Goal: Information Seeking & Learning: Learn about a topic

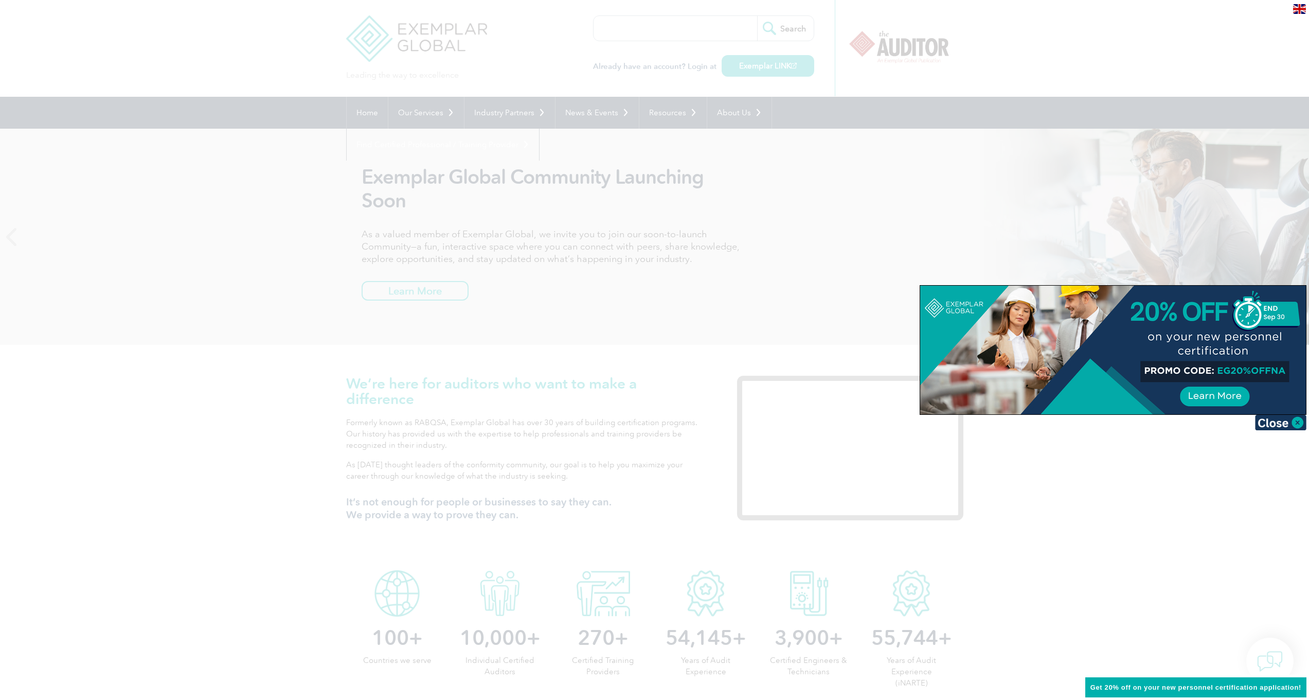
click at [452, 223] on div at bounding box center [654, 350] width 1309 height 700
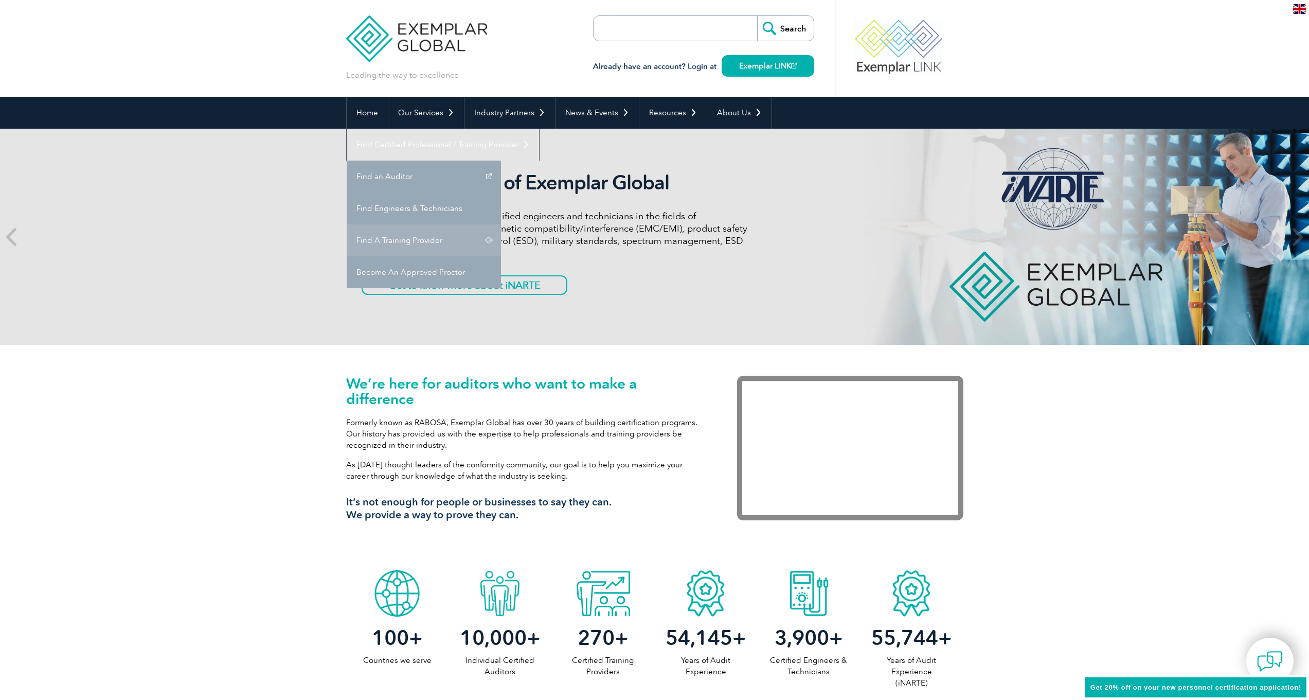
click at [501, 224] on link "Find A Training Provider" at bounding box center [424, 240] width 154 height 32
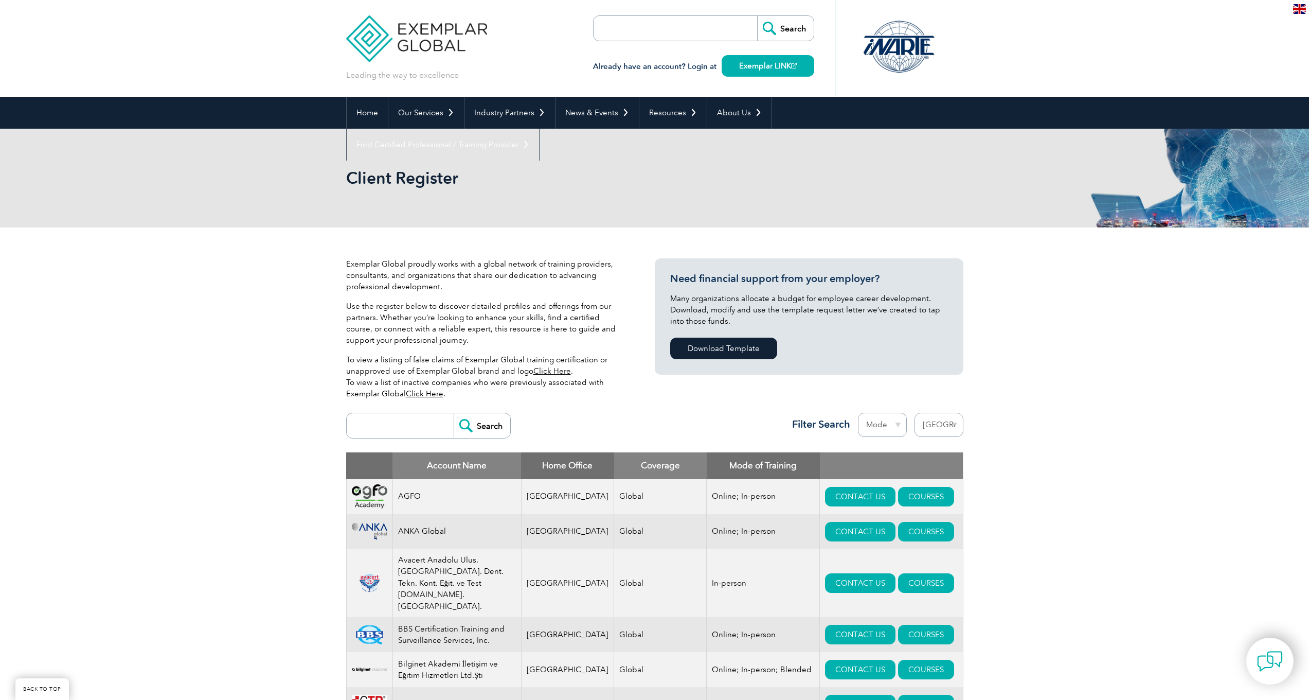
select select "Turkey"
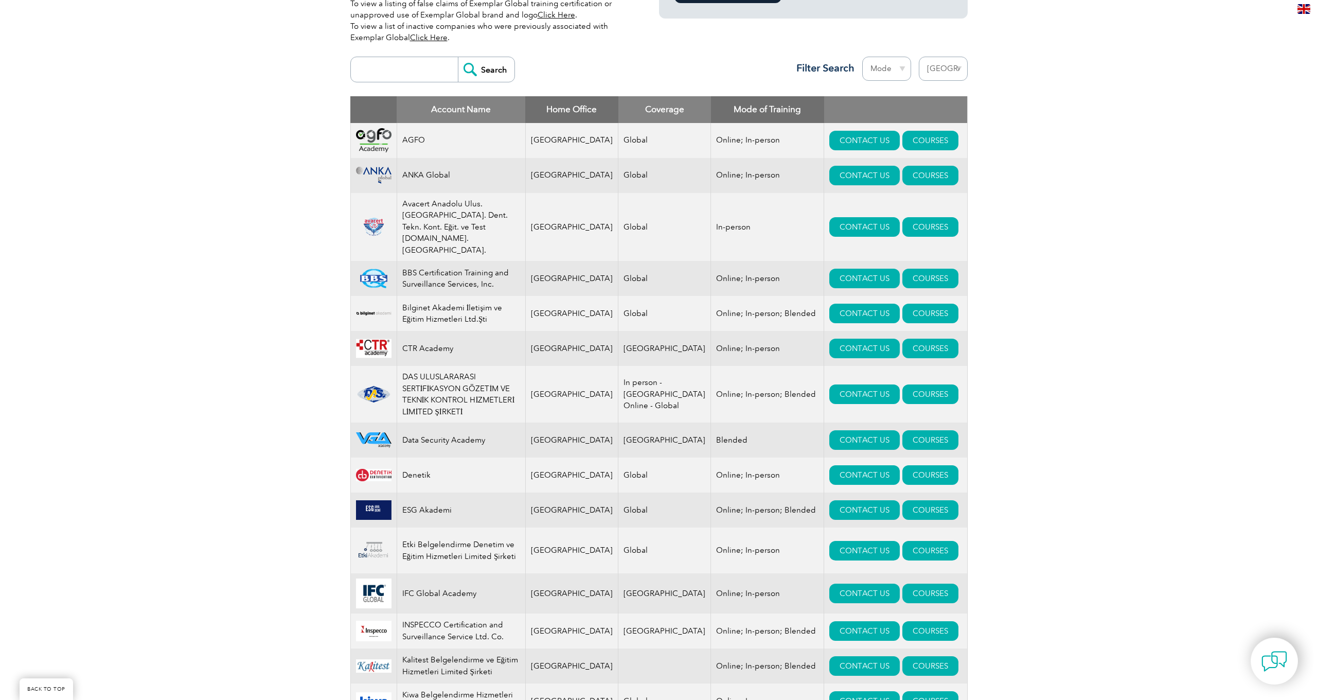
scroll to position [358, 0]
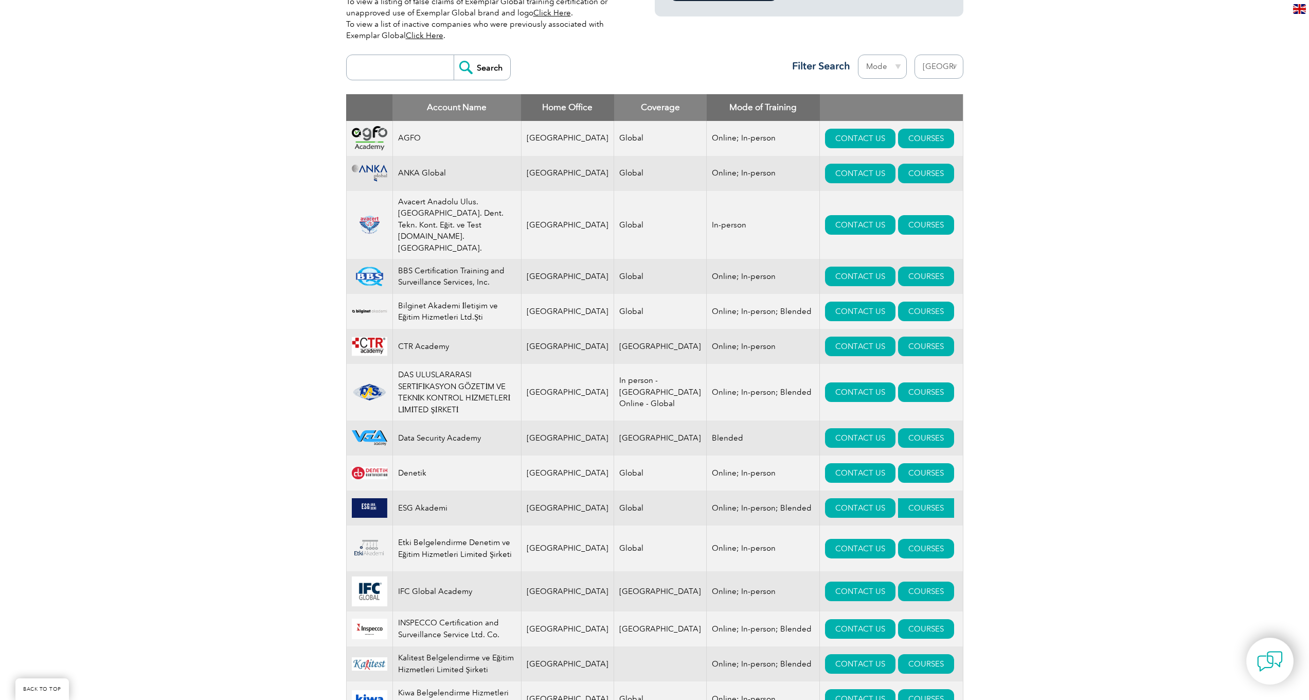
click at [904, 498] on link "COURSES" at bounding box center [926, 508] width 56 height 20
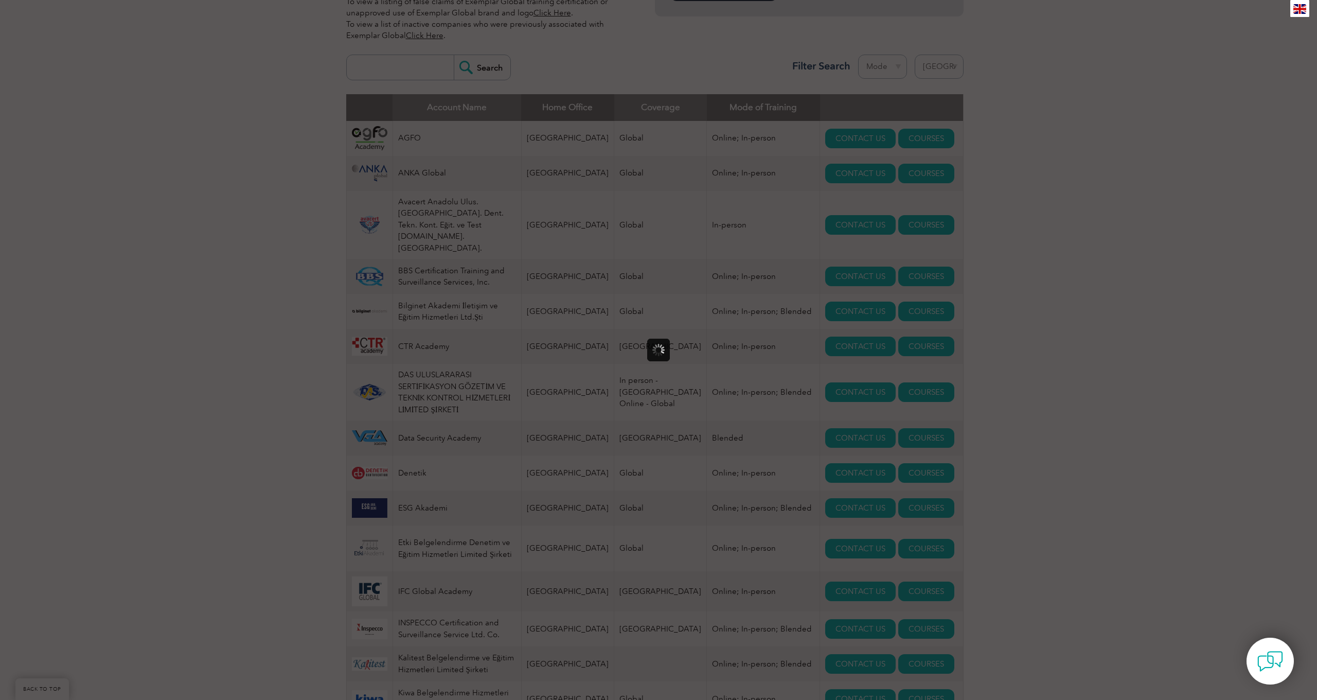
scroll to position [0, 0]
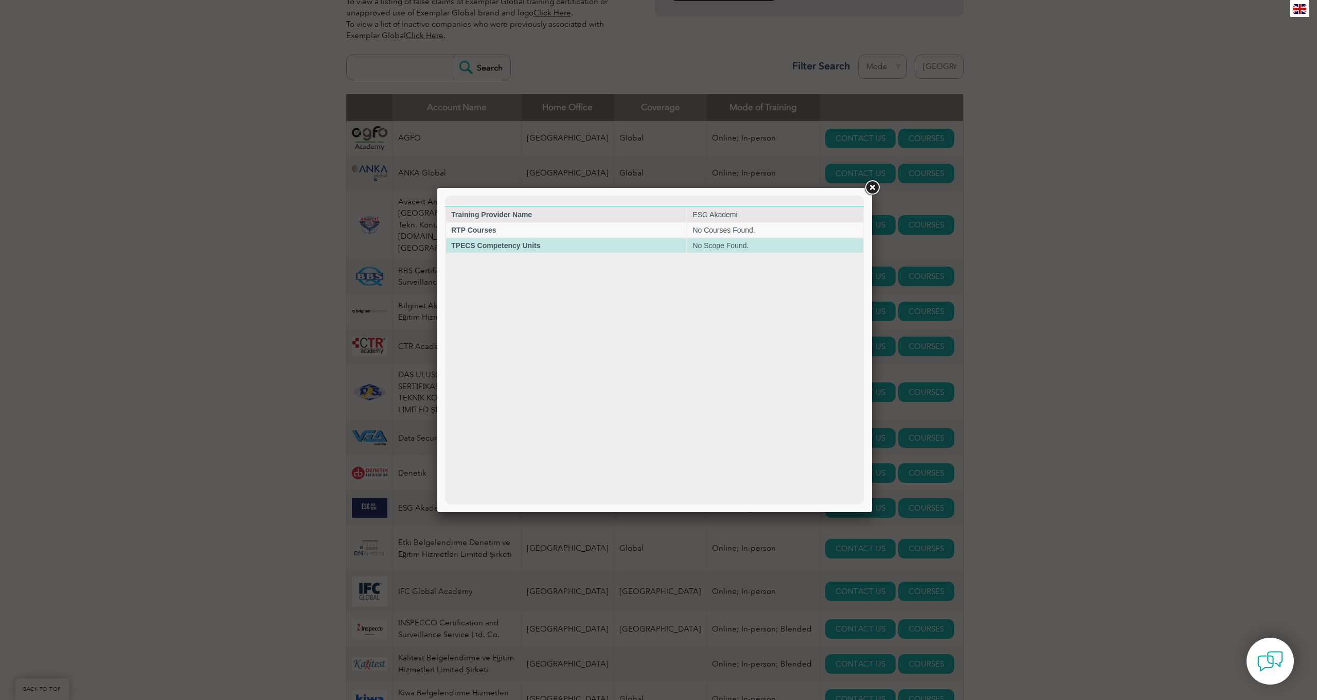
click at [724, 250] on td "No Scope Found." at bounding box center [775, 245] width 176 height 14
click at [873, 188] on link at bounding box center [872, 188] width 19 height 19
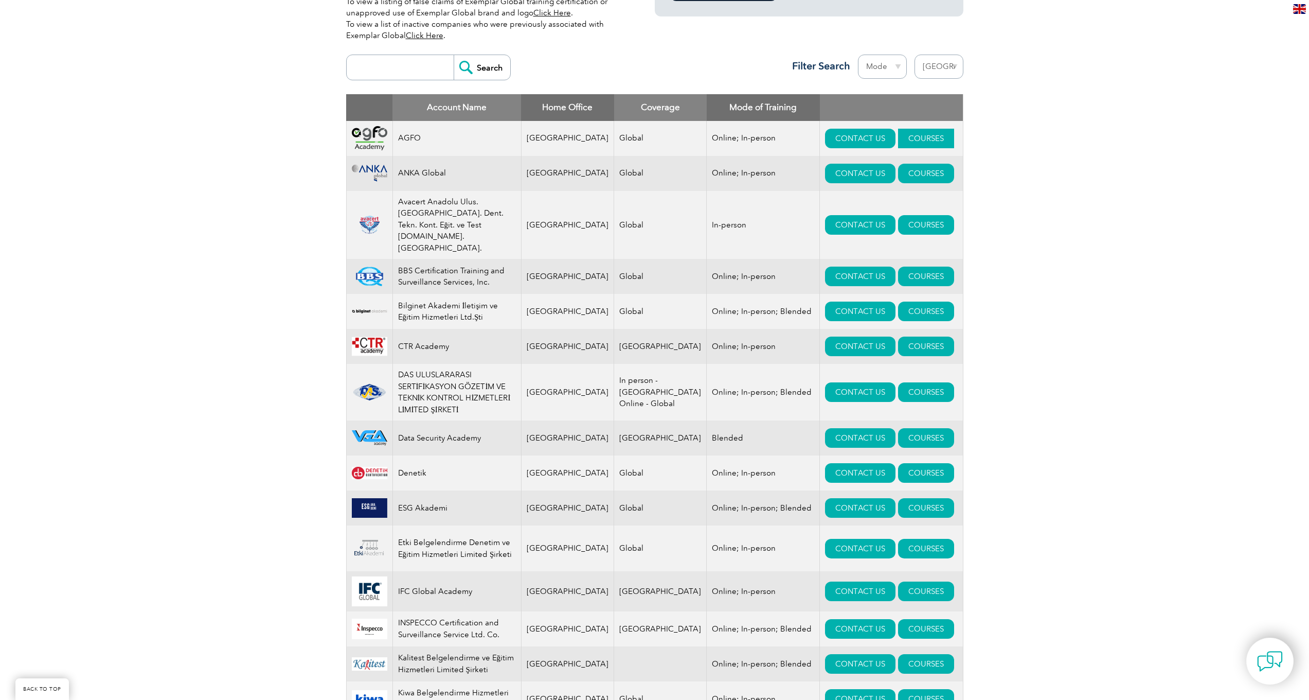
click at [917, 134] on link "COURSES" at bounding box center [926, 139] width 56 height 20
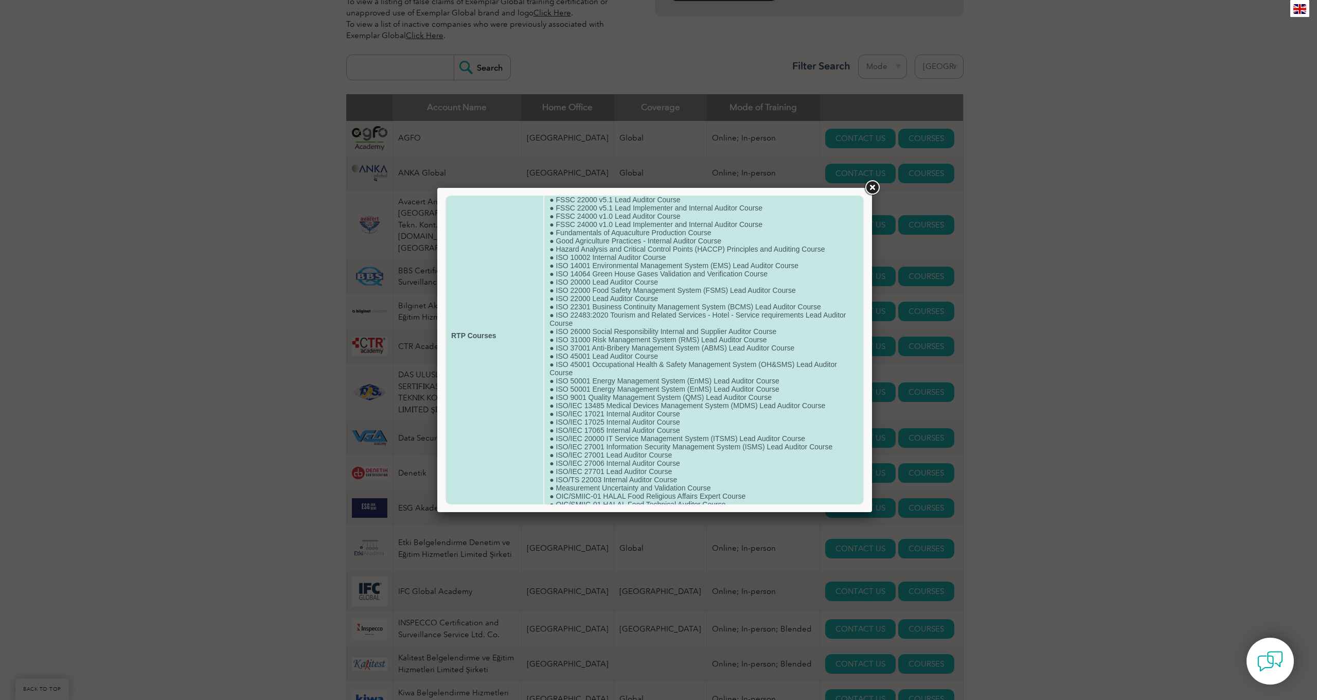
scroll to position [130, 0]
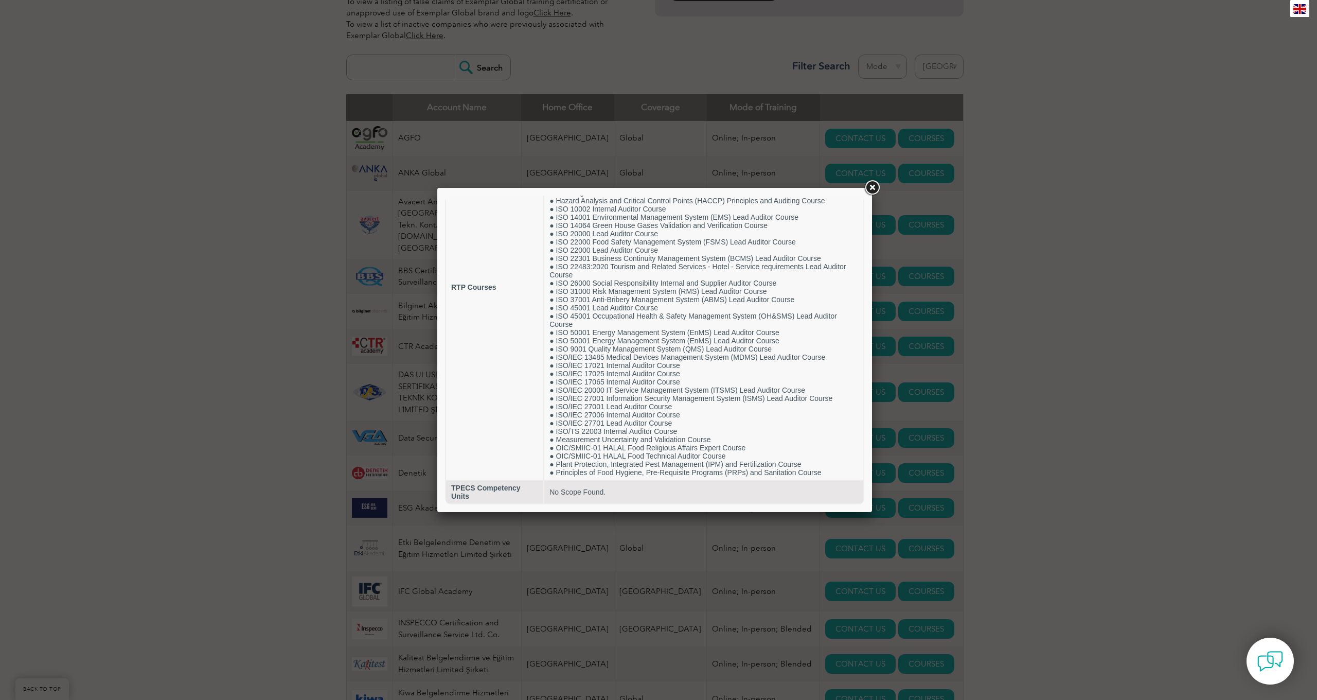
click at [876, 186] on link at bounding box center [872, 188] width 19 height 19
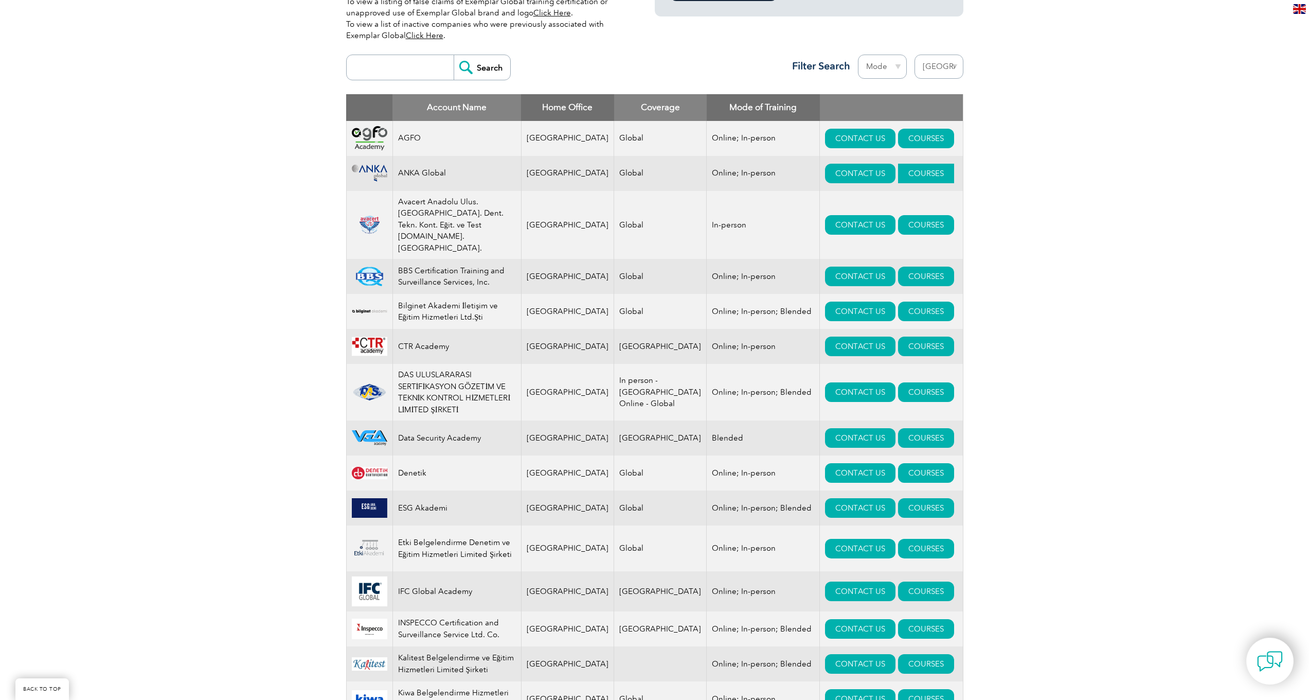
click at [909, 176] on link "COURSES" at bounding box center [926, 174] width 56 height 20
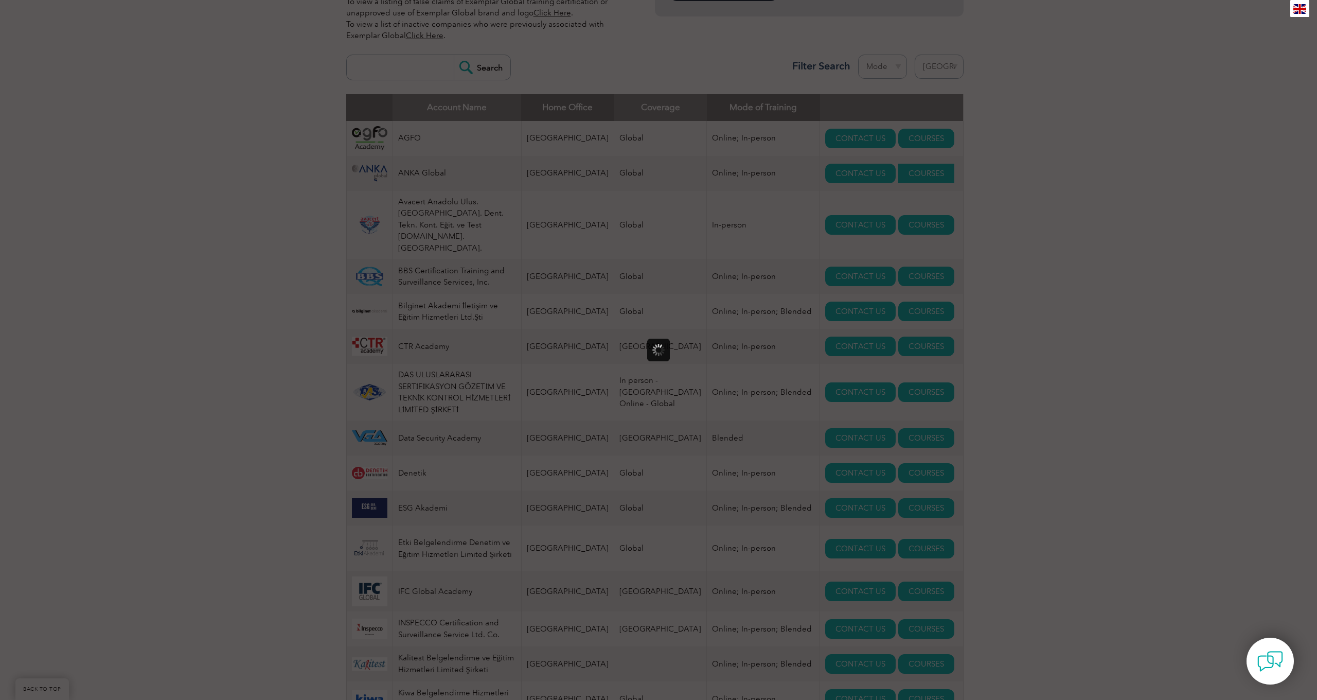
scroll to position [0, 0]
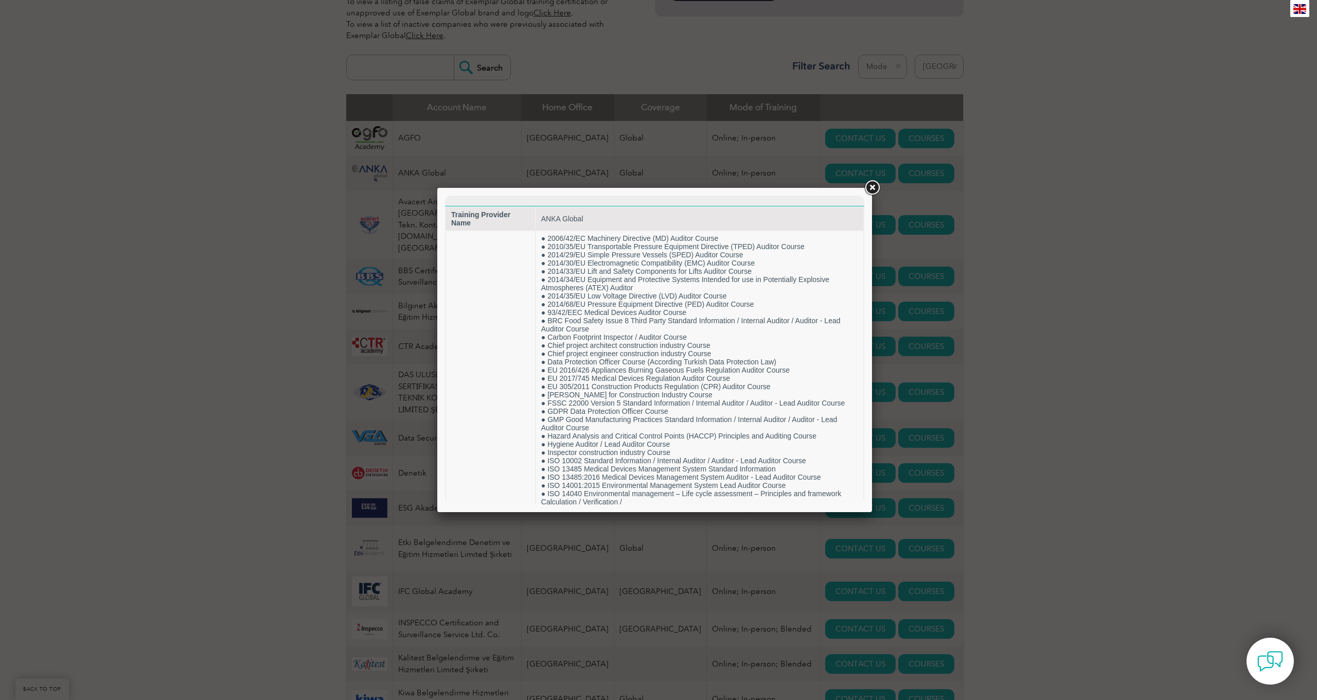
click at [872, 186] on link at bounding box center [872, 188] width 19 height 19
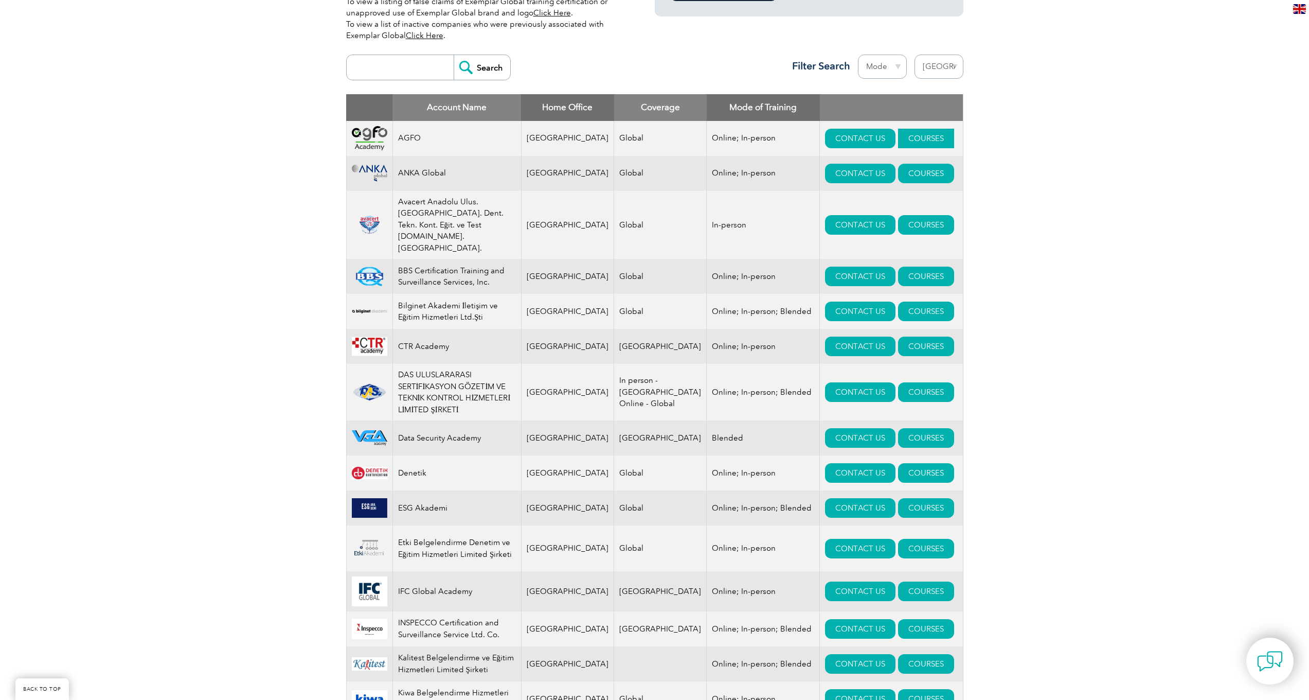
click at [903, 137] on link "COURSES" at bounding box center [926, 139] width 56 height 20
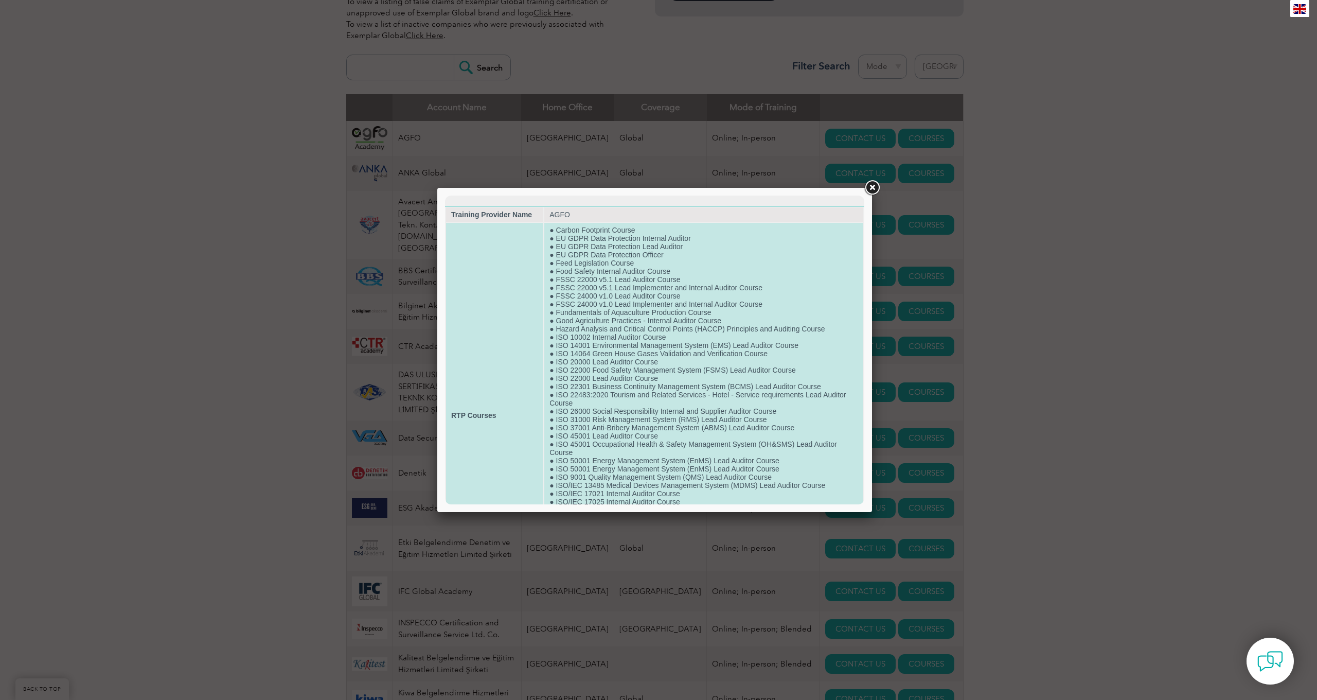
scroll to position [130, 0]
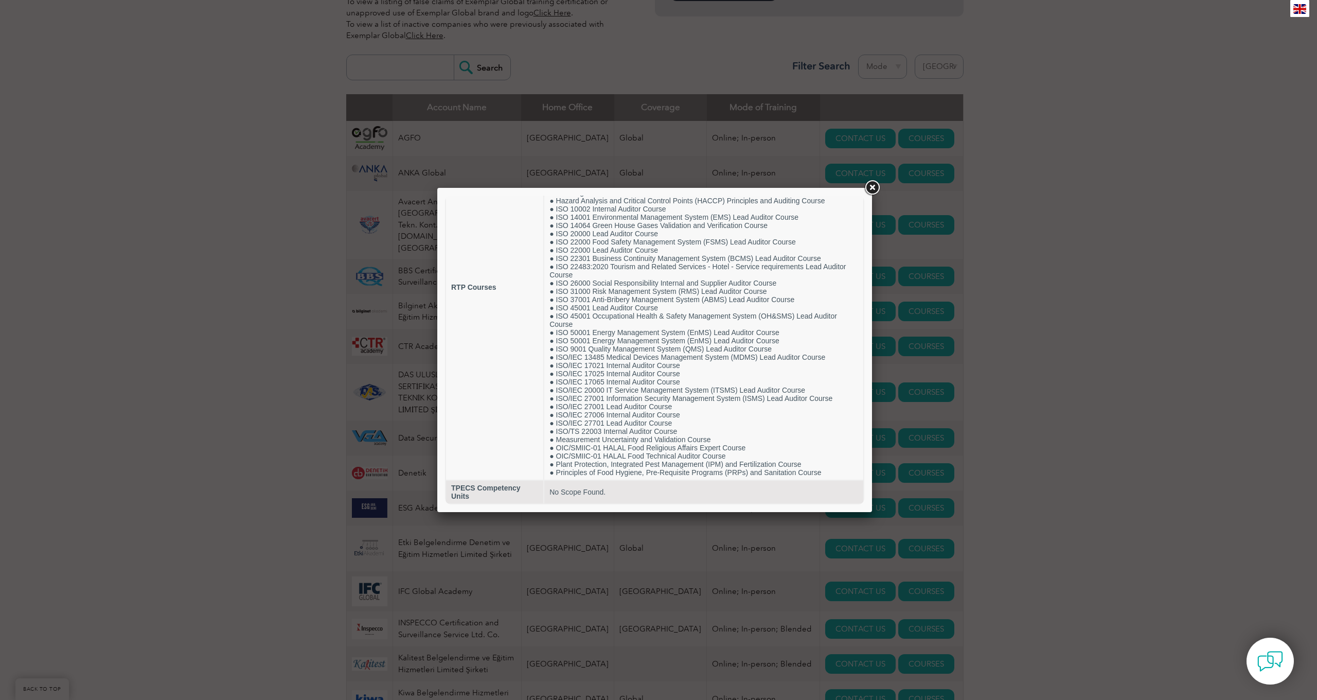
click at [875, 188] on link at bounding box center [872, 188] width 19 height 19
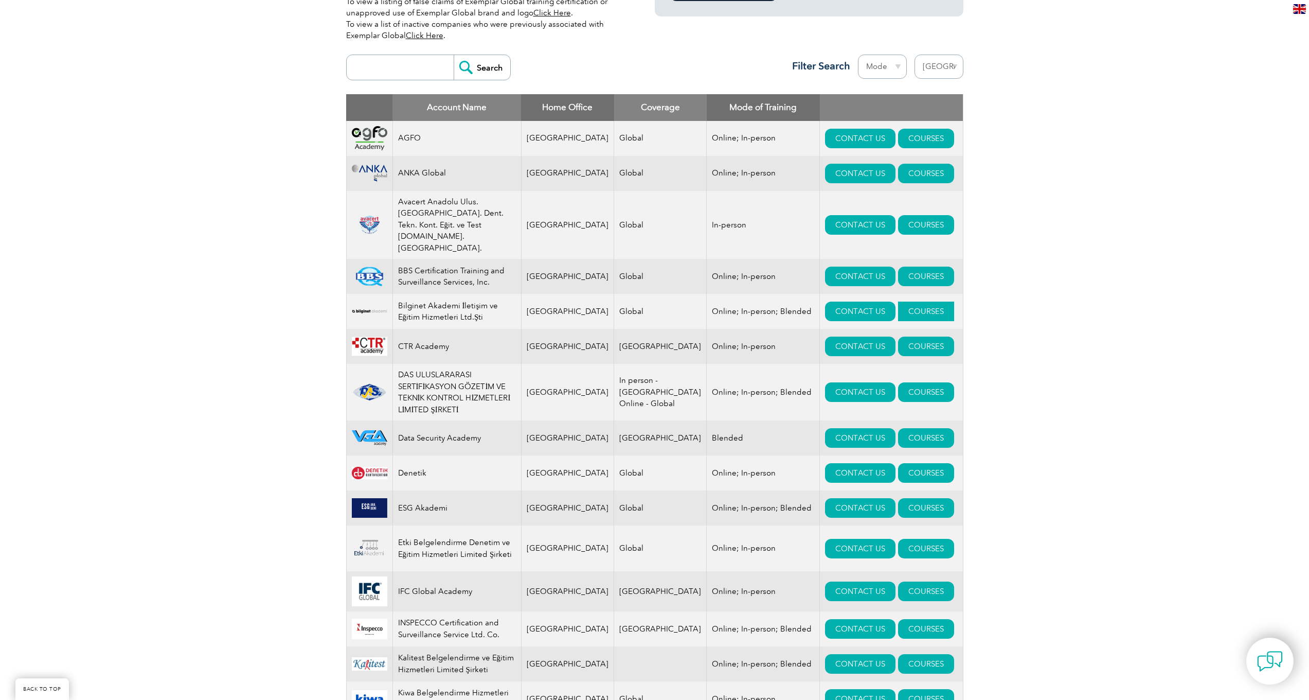
click at [900, 301] on link "COURSES" at bounding box center [926, 311] width 56 height 20
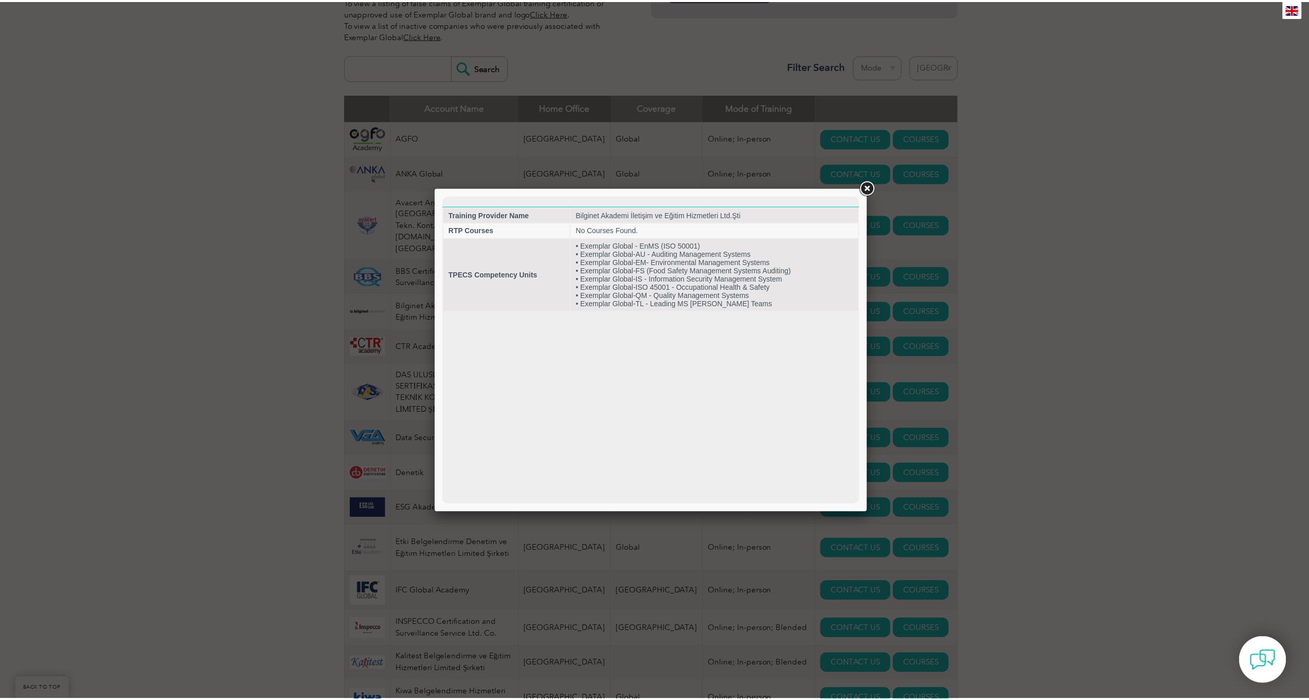
scroll to position [0, 0]
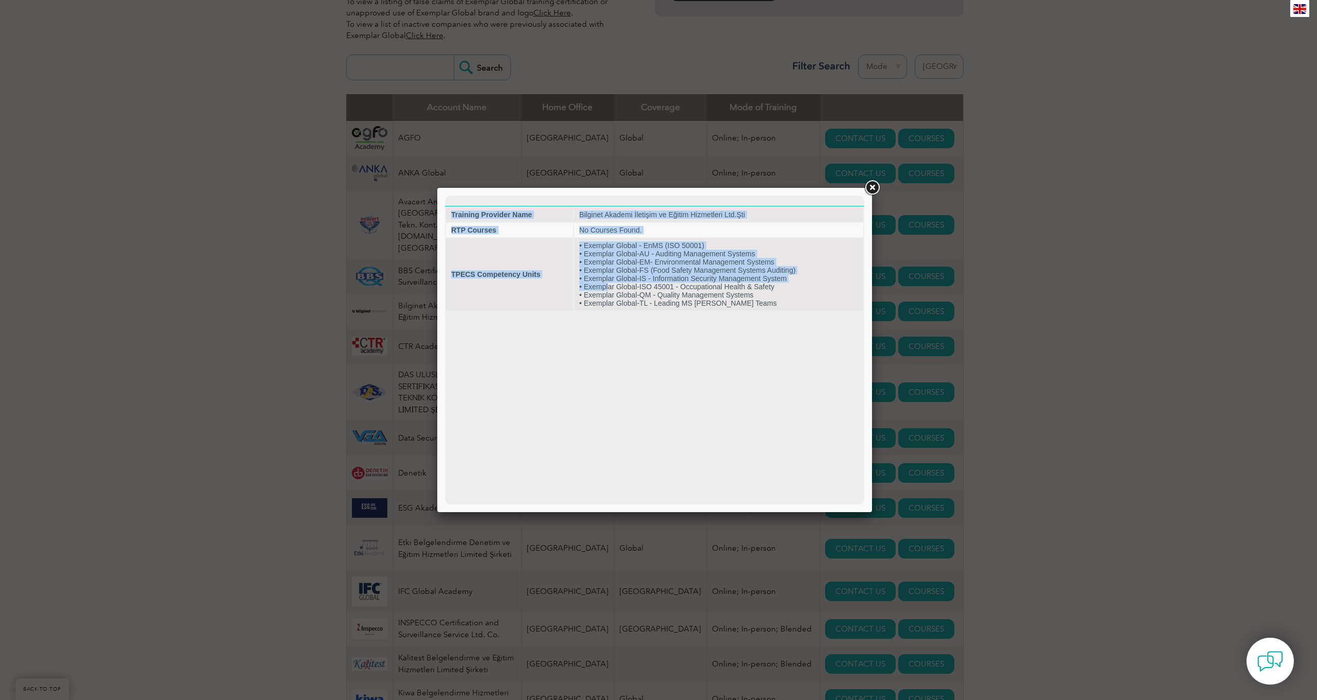
drag, startPoint x: 608, startPoint y: 285, endPoint x: 689, endPoint y: 383, distance: 127.5
click at [680, 311] on html "Training Provider Name Bilginet Akademi İletişim ve Eğitim Hizmetleri Ltd.Şti R…" at bounding box center [654, 253] width 419 height 116
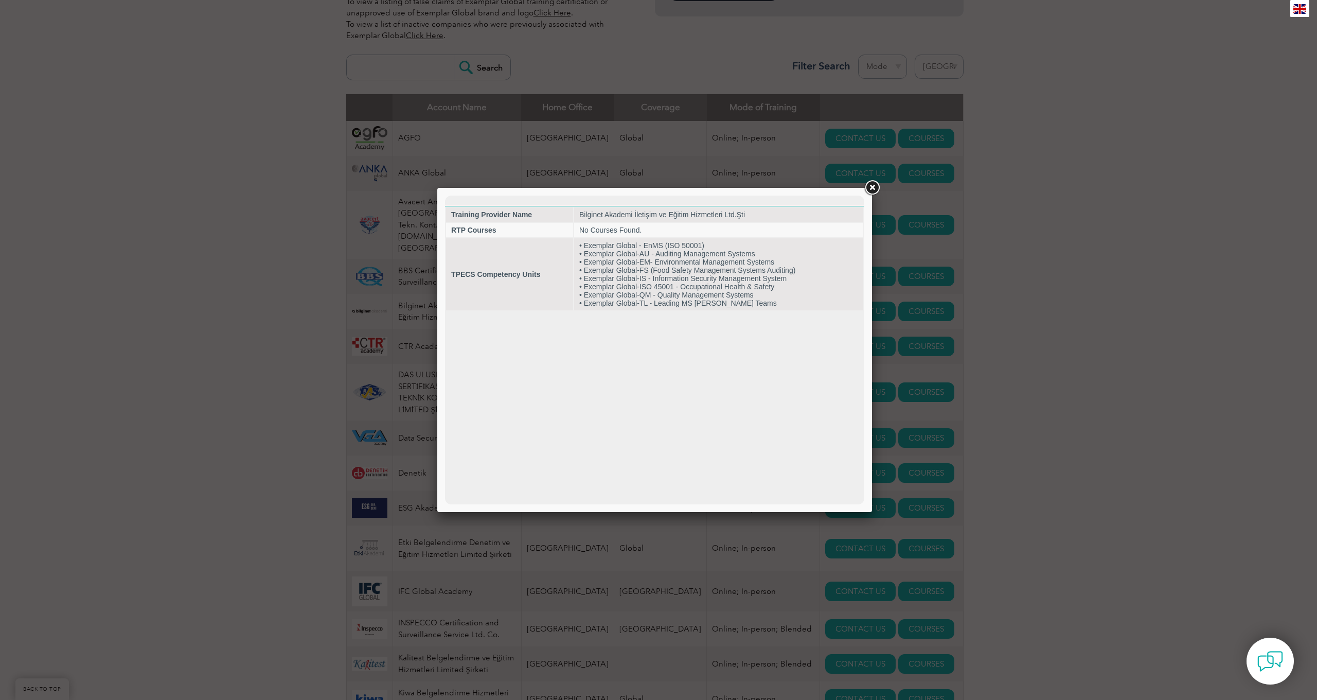
click at [690, 311] on html "Training Provider Name Bilginet Akademi İletişim ve Eğitim Hizmetleri Ltd.Şti R…" at bounding box center [654, 253] width 419 height 116
click at [875, 190] on link at bounding box center [872, 188] width 19 height 19
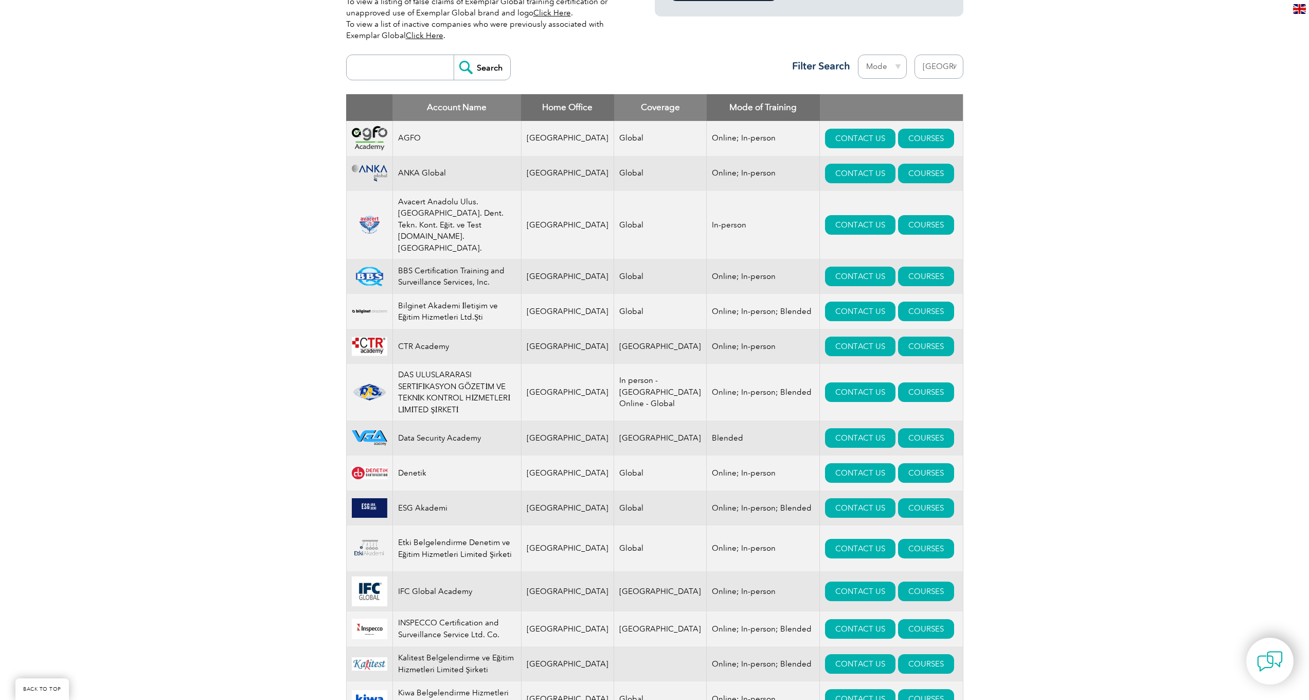
click at [330, 375] on div "Exemplar Global proudly works with a global network of training providers, cons…" at bounding box center [654, 633] width 1309 height 1529
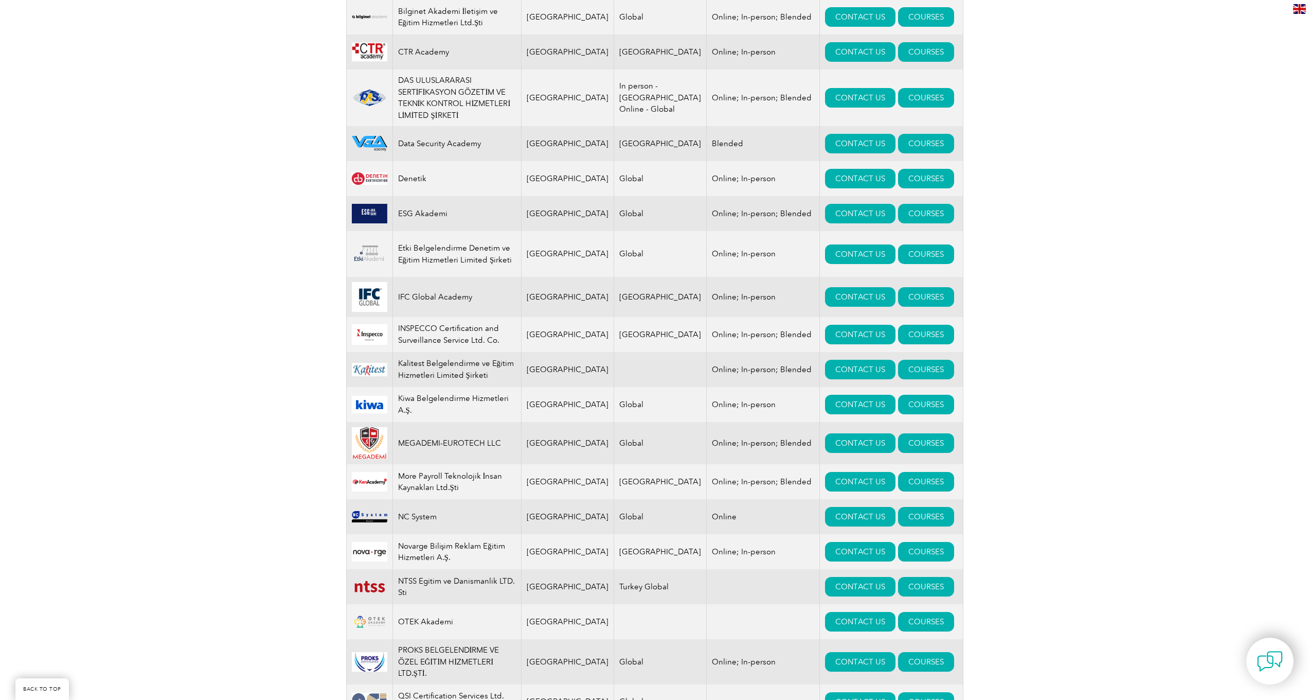
scroll to position [631, 0]
